Goal: Check status

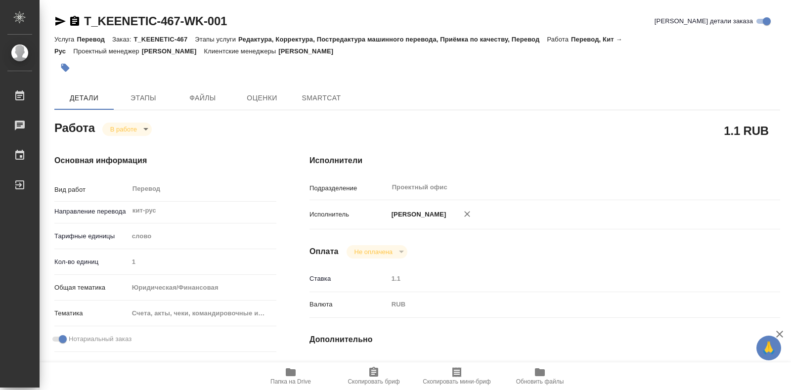
type textarea "x"
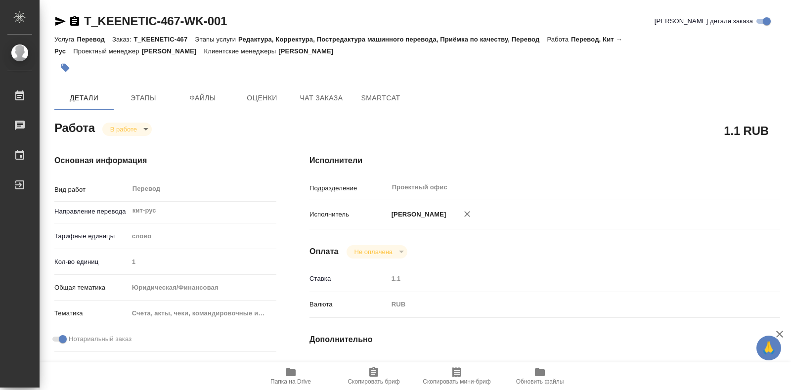
type textarea "x"
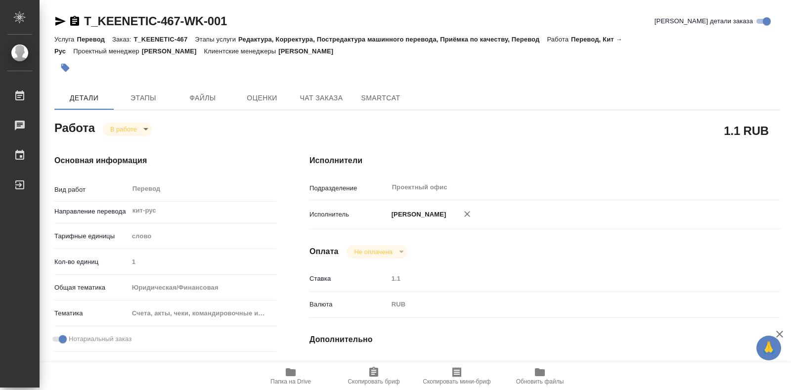
type textarea "x"
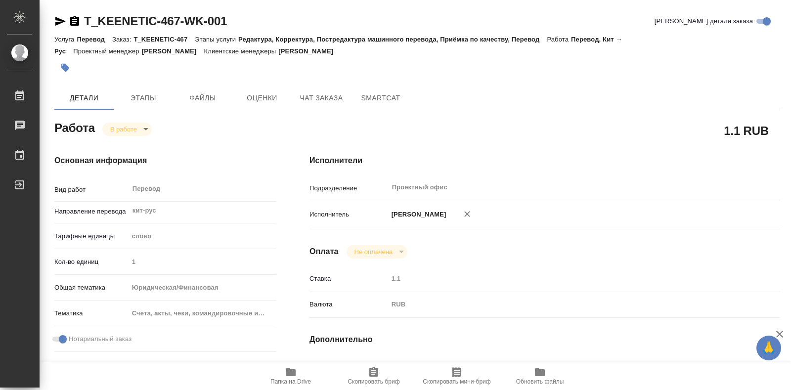
type textarea "x"
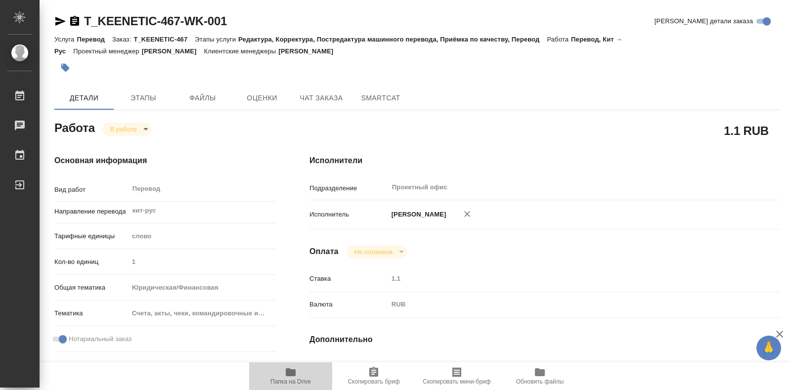
click at [287, 373] on icon "button" at bounding box center [291, 372] width 10 height 8
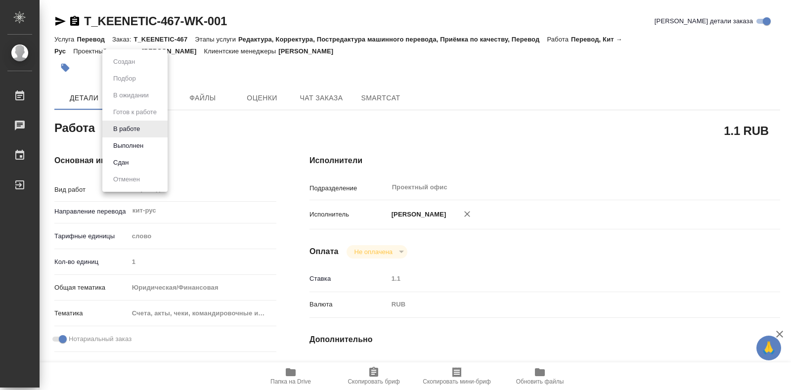
click at [145, 126] on body "🙏 .cls-1 fill:#fff; AWATERA Bogomazov Maksim Работы 0 Чаты График Выйти T_KEENE…" at bounding box center [395, 195] width 791 height 390
click at [149, 161] on li "Сдан" at bounding box center [134, 162] width 65 height 17
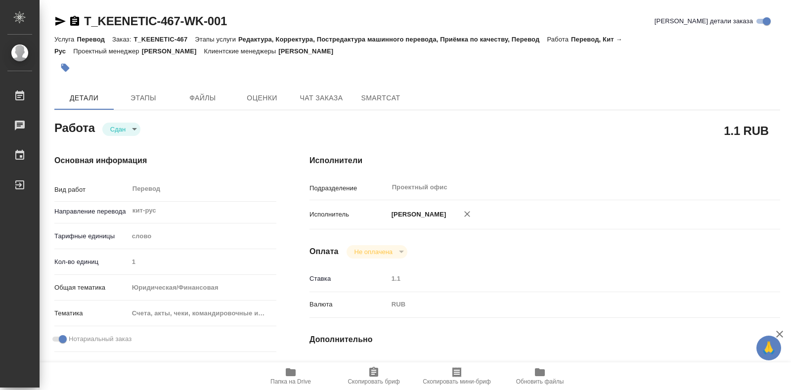
type textarea "x"
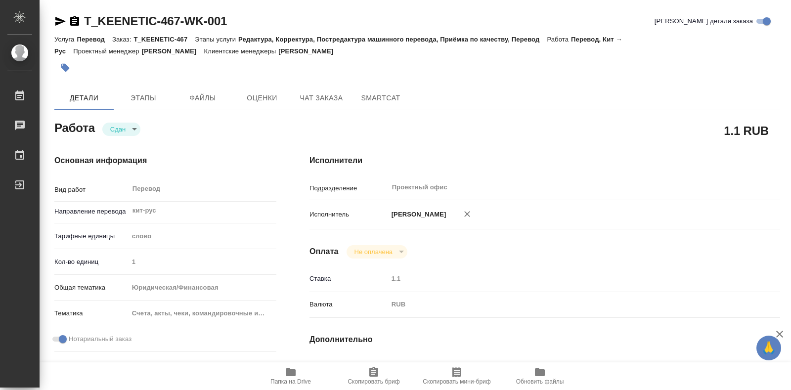
type textarea "x"
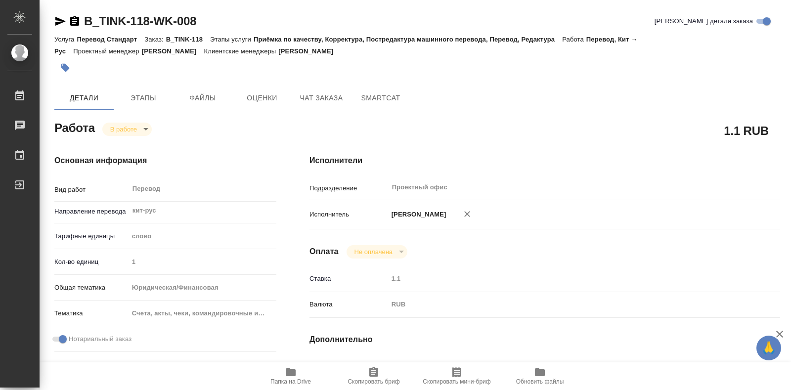
type textarea "x"
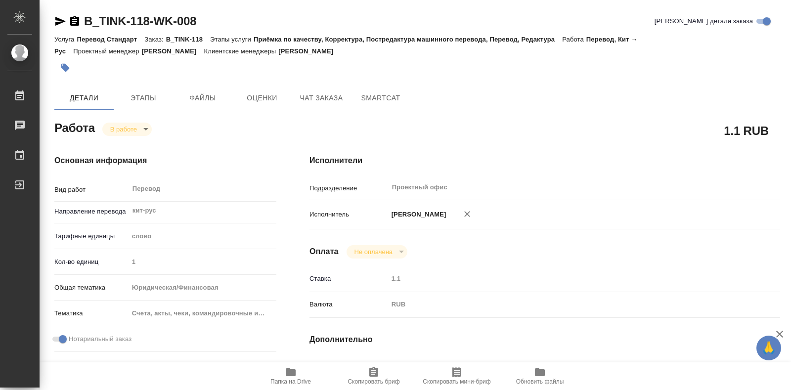
type textarea "x"
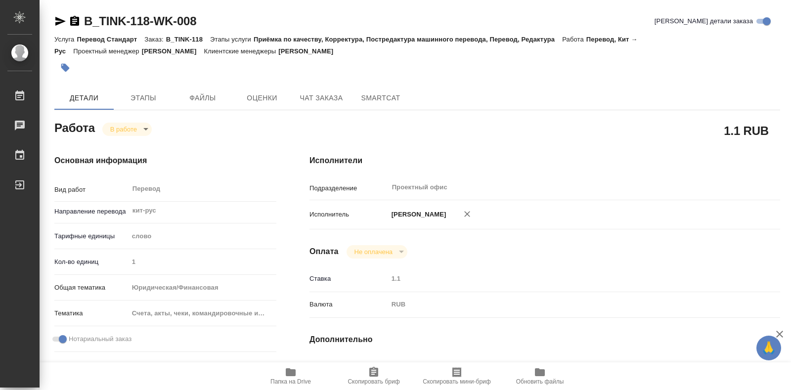
type textarea "x"
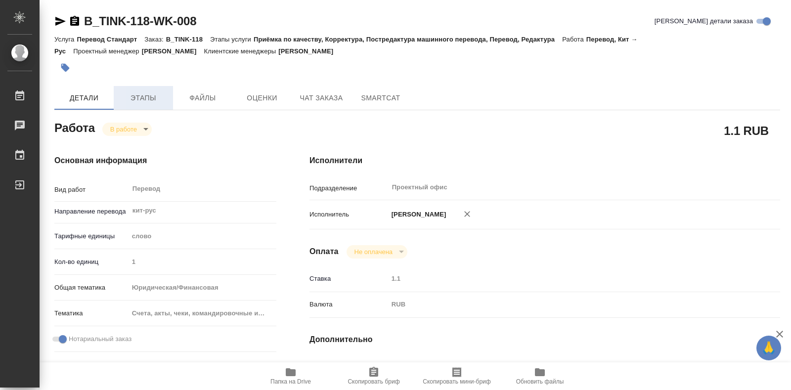
type textarea "x"
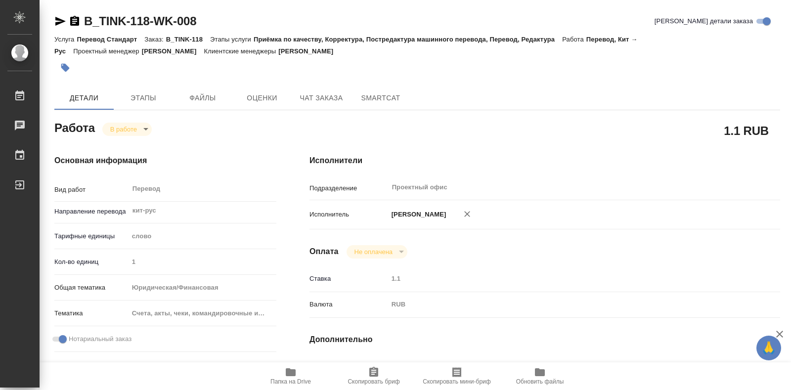
click at [293, 366] on icon "button" at bounding box center [291, 372] width 12 height 12
